Goal: Task Accomplishment & Management: Complete application form

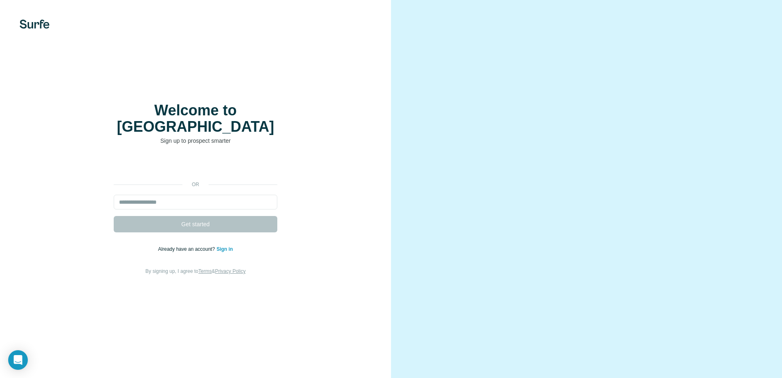
click at [224, 246] on link "Sign in" at bounding box center [224, 249] width 16 height 6
click at [180, 89] on div "Welcome to Surfe Sign up to prospect smarter Inscrever-se no Google Inscrever-s…" at bounding box center [195, 189] width 391 height 378
